Goal: Find specific page/section

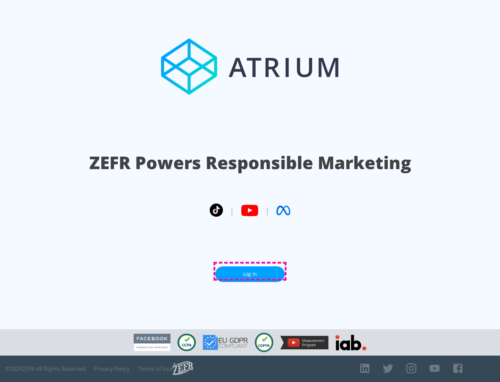
click at [250, 271] on link "Log In" at bounding box center [249, 274] width 69 height 16
